Goal: Information Seeking & Learning: Learn about a topic

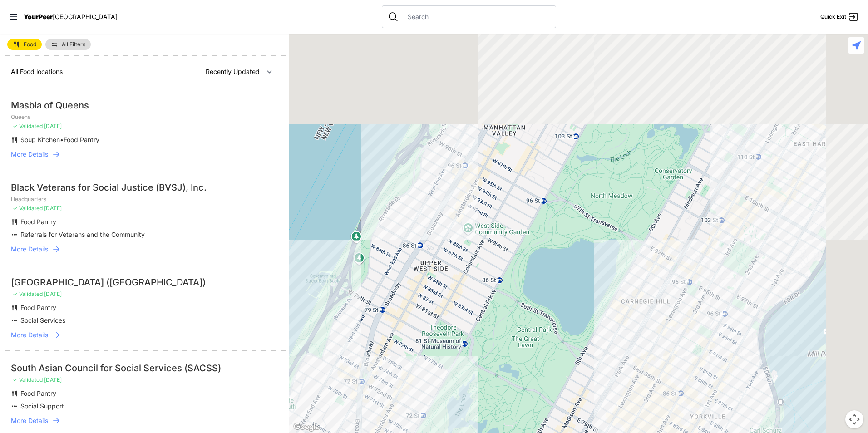
drag, startPoint x: 592, startPoint y: 181, endPoint x: 313, endPoint y: 274, distance: 294.6
click at [313, 274] on div at bounding box center [578, 233] width 579 height 399
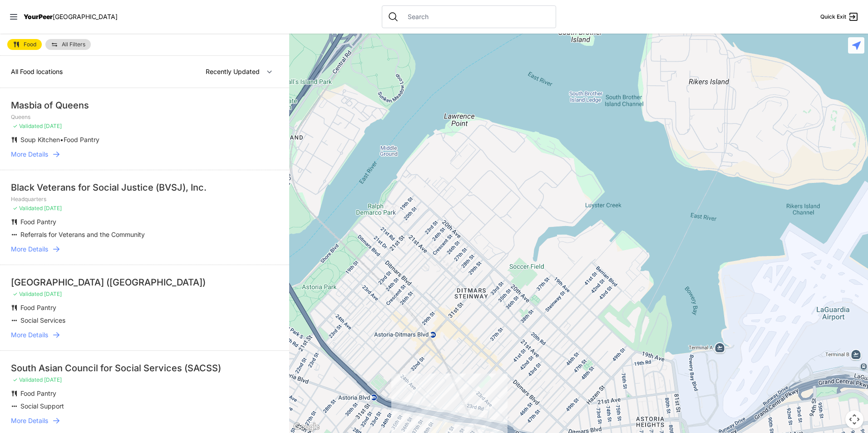
drag, startPoint x: 309, startPoint y: 272, endPoint x: 521, endPoint y: 432, distance: 265.7
click at [521, 432] on div at bounding box center [578, 233] width 579 height 399
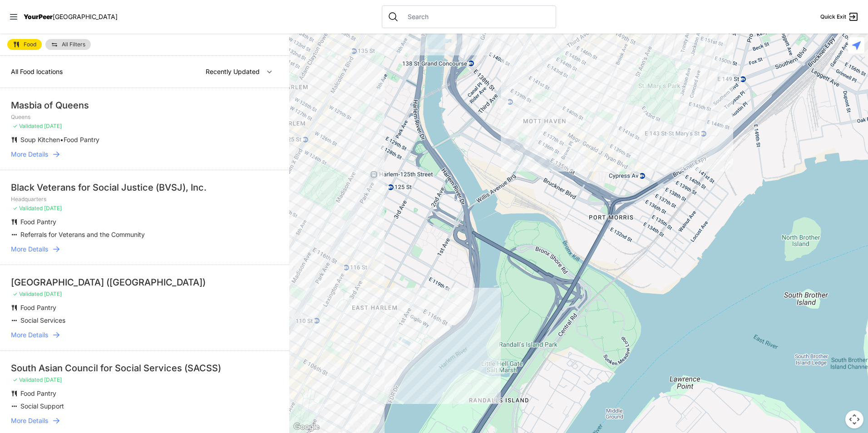
drag, startPoint x: 503, startPoint y: 188, endPoint x: 390, endPoint y: 213, distance: 115.7
click at [390, 213] on div at bounding box center [578, 233] width 579 height 399
click at [399, 300] on div at bounding box center [578, 233] width 579 height 399
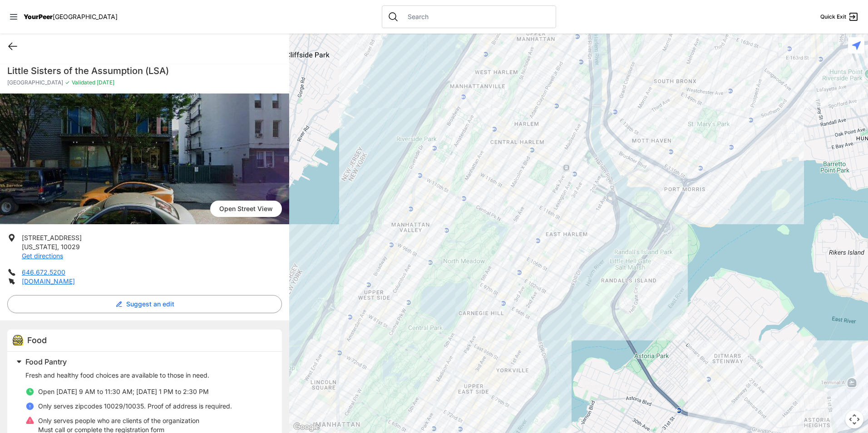
click at [14, 44] on icon at bounding box center [12, 46] width 11 height 11
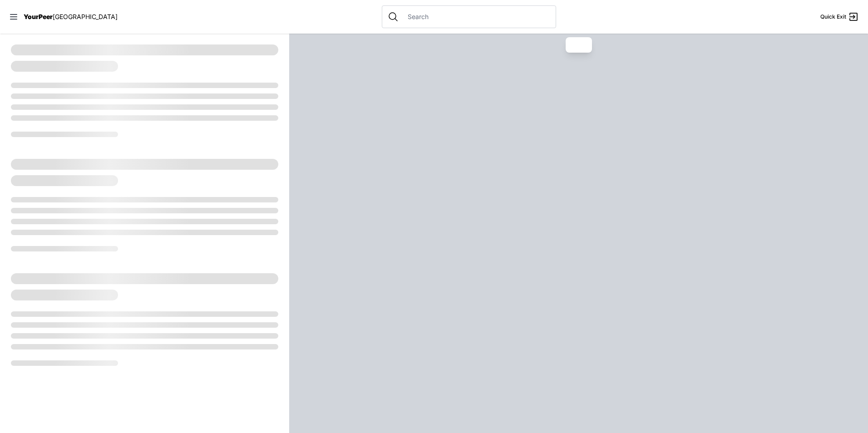
select select "recentlyUpdated"
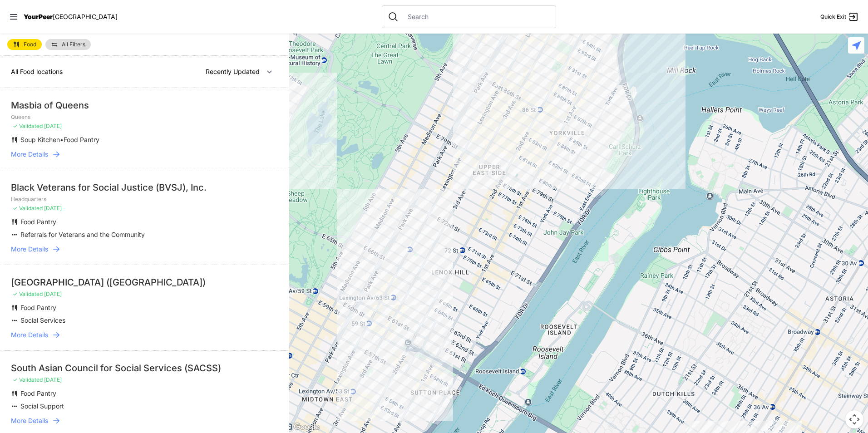
drag, startPoint x: 657, startPoint y: 325, endPoint x: 421, endPoint y: 151, distance: 293.1
click at [421, 151] on div at bounding box center [578, 233] width 579 height 399
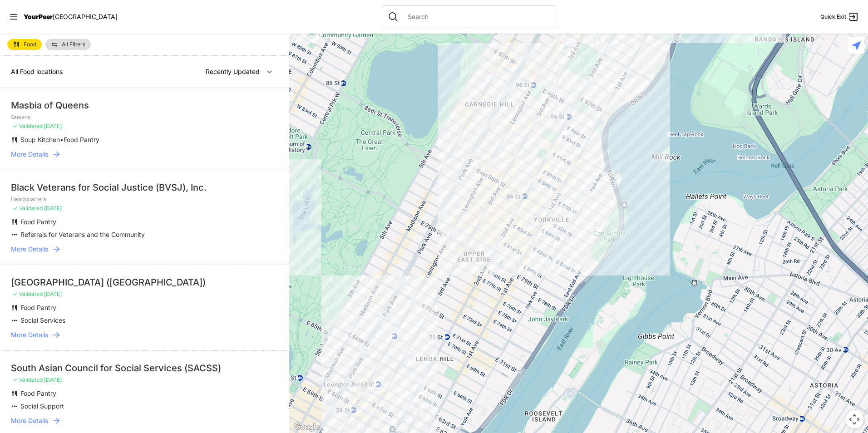
drag, startPoint x: 549, startPoint y: 178, endPoint x: 538, endPoint y: 257, distance: 79.3
click at [530, 271] on div at bounding box center [578, 233] width 579 height 399
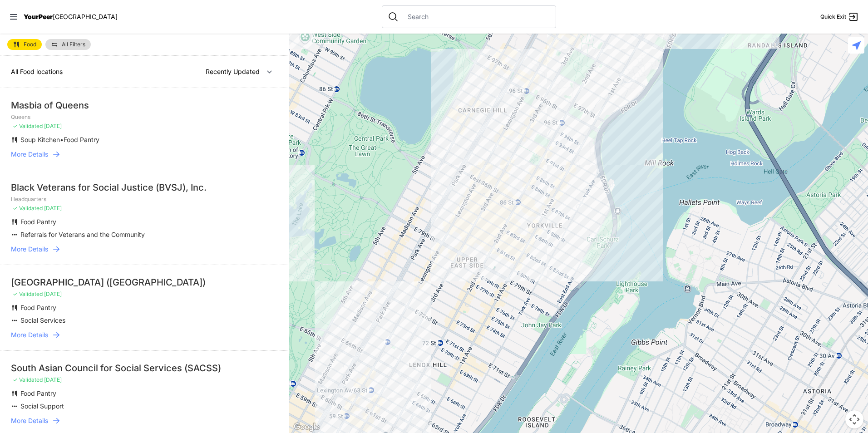
click at [562, 163] on div at bounding box center [578, 233] width 579 height 399
click at [560, 166] on div at bounding box center [578, 233] width 579 height 399
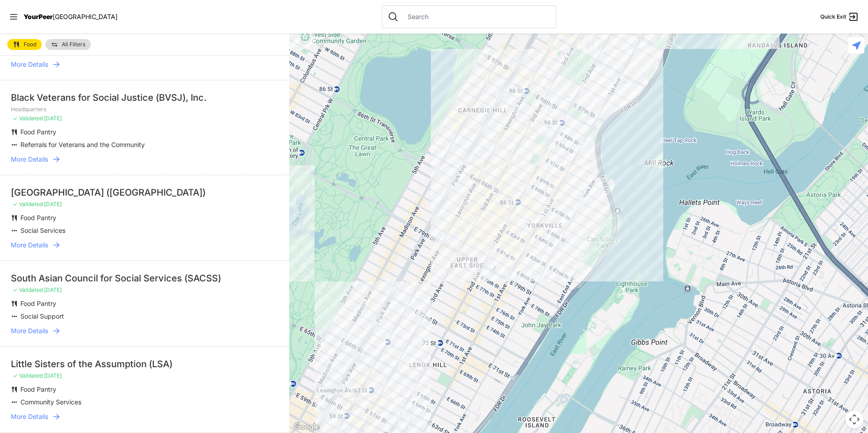
scroll to position [91, 0]
click at [560, 169] on div at bounding box center [578, 233] width 579 height 399
click at [561, 163] on div at bounding box center [578, 233] width 579 height 399
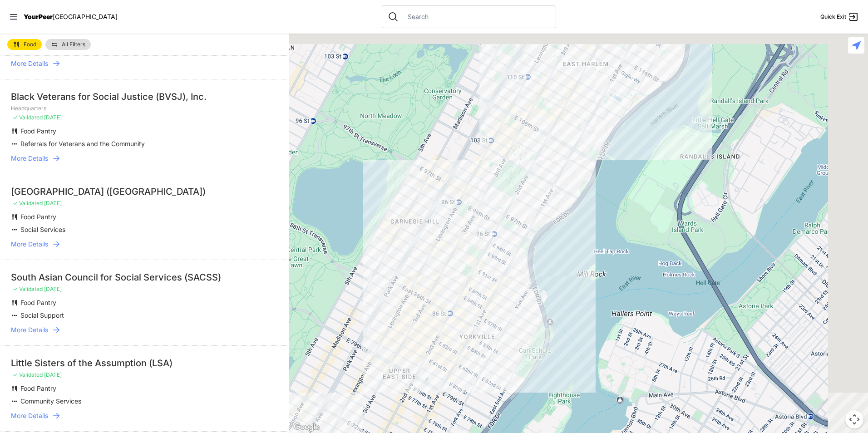
drag, startPoint x: 560, startPoint y: 220, endPoint x: 486, endPoint y: 330, distance: 132.8
click at [486, 330] on div at bounding box center [578, 233] width 579 height 399
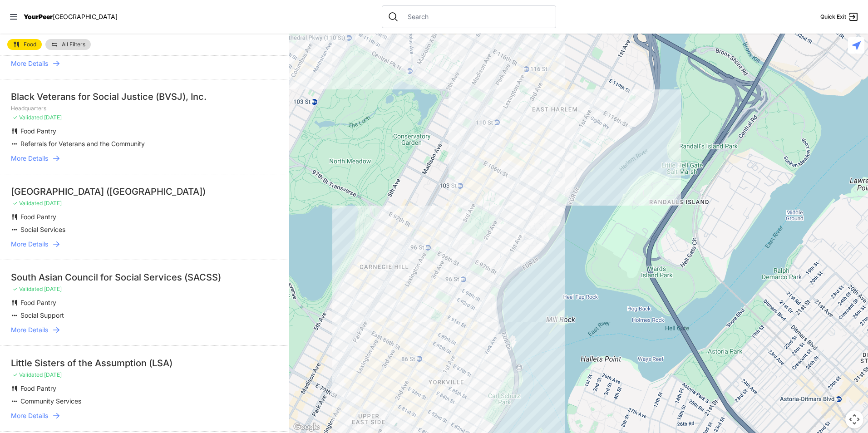
click at [466, 153] on div at bounding box center [578, 233] width 579 height 399
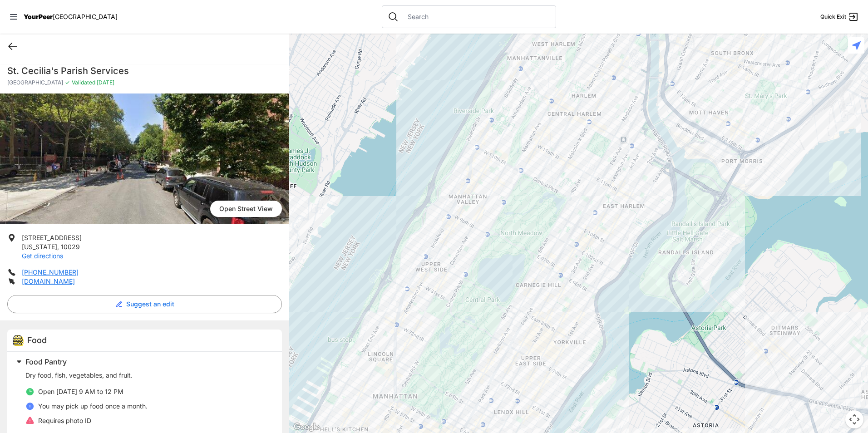
click at [10, 47] on icon at bounding box center [12, 46] width 11 height 11
select select "recentlyUpdated"
